Goal: Task Accomplishment & Management: Complete application form

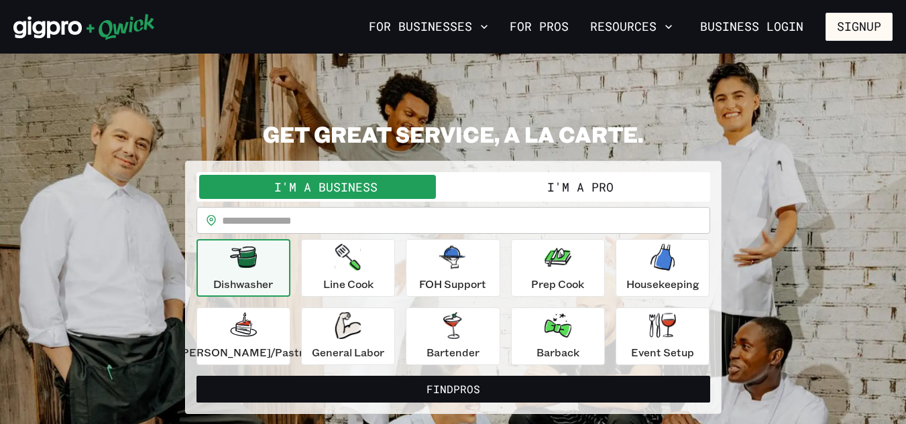
click at [580, 188] on button "I'm a Pro" at bounding box center [580, 187] width 254 height 24
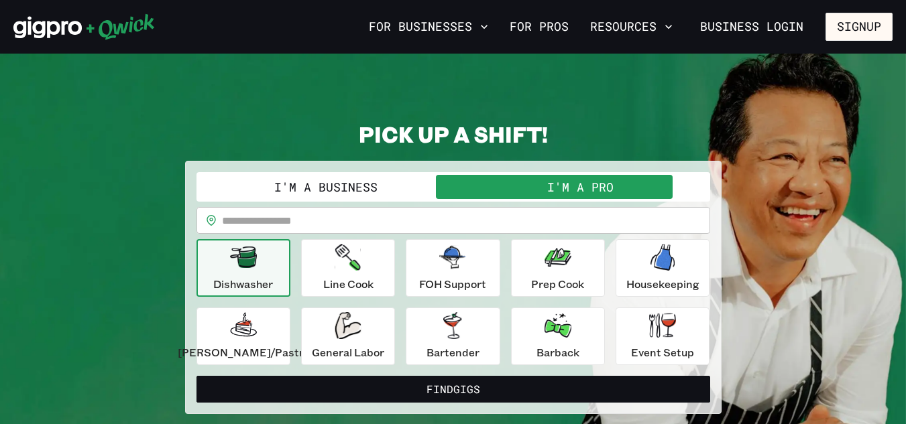
click at [511, 222] on input "text" at bounding box center [466, 220] width 488 height 27
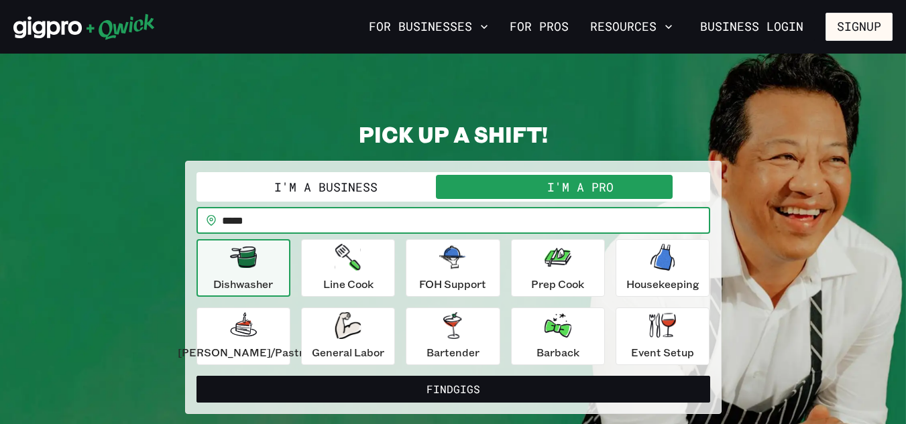
type input "*****"
click at [196, 376] on button "Find Gigs" at bounding box center [452, 389] width 513 height 27
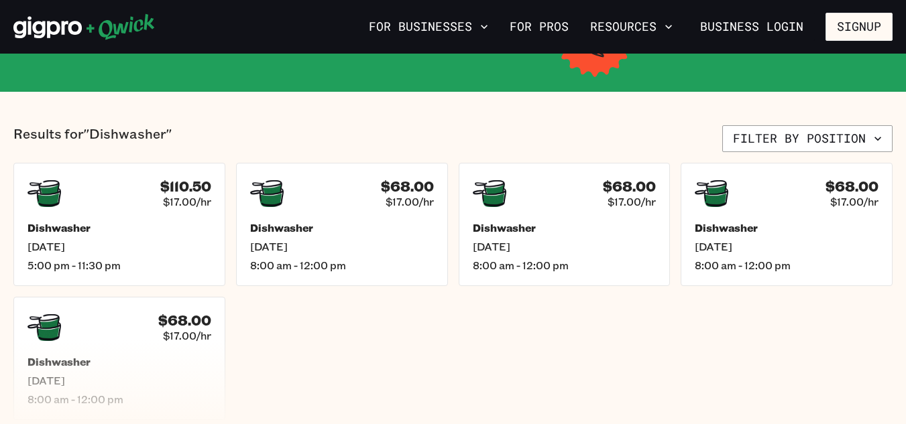
scroll to position [268, 0]
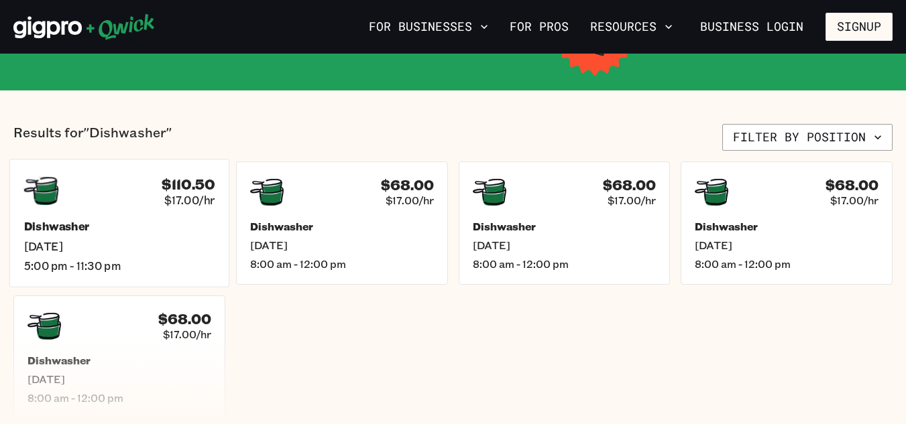
click at [143, 204] on div "$110.50 $17.00/hr" at bounding box center [119, 191] width 191 height 35
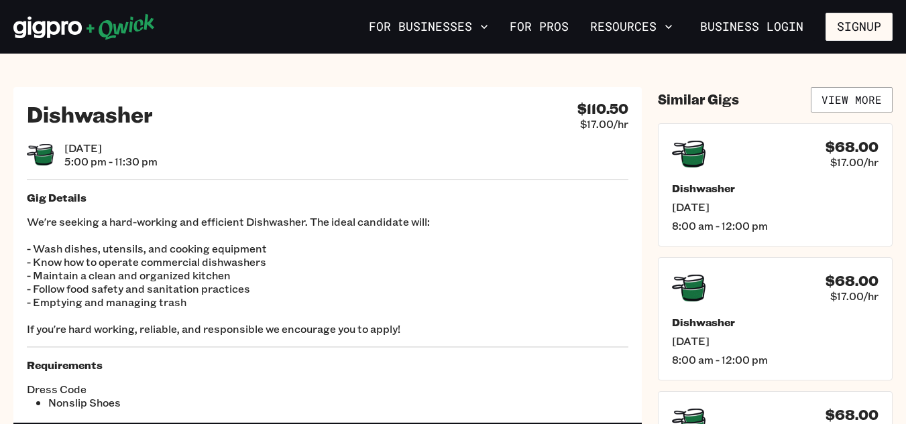
click at [199, 196] on h5 "Gig Details" at bounding box center [327, 197] width 601 height 13
click at [871, 20] on button "Signup" at bounding box center [858, 27] width 67 height 28
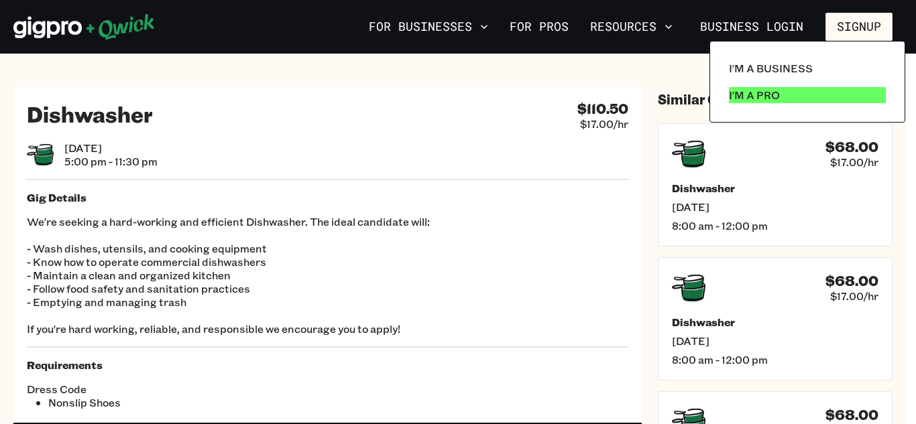
click at [763, 88] on p "I'm a Pro" at bounding box center [754, 95] width 51 height 16
